Goal: Transaction & Acquisition: Subscribe to service/newsletter

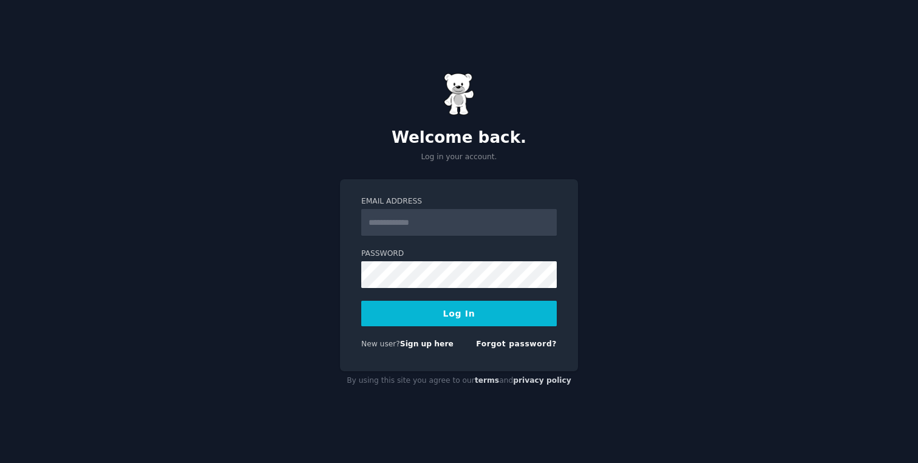
type input "**********"
click at [486, 315] on button "Log In" at bounding box center [459, 314] width 196 height 26
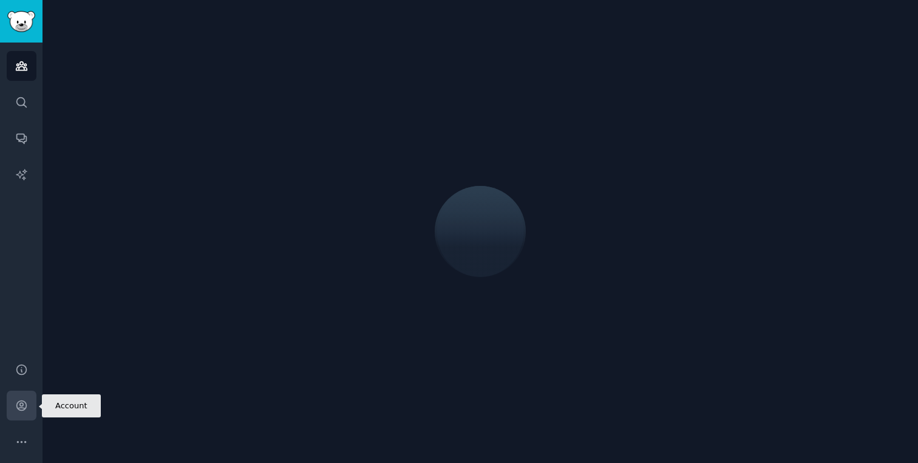
click at [30, 405] on link "Account" at bounding box center [22, 405] width 30 height 30
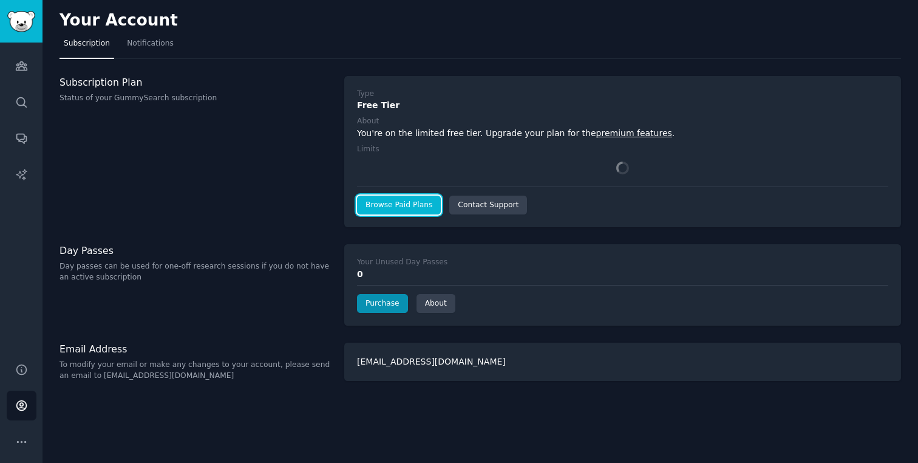
click at [398, 209] on link "Browse Paid Plans" at bounding box center [399, 205] width 84 height 19
